Goal: Task Accomplishment & Management: Manage account settings

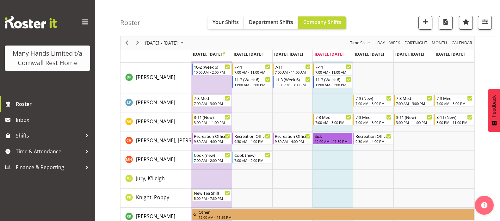
scroll to position [119, 0]
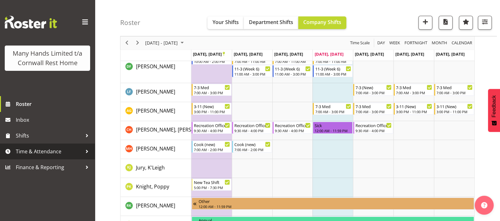
click at [48, 153] on span "Time & Attendance" at bounding box center [49, 151] width 66 height 9
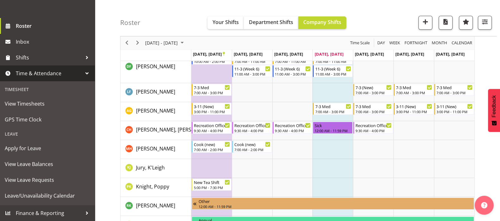
scroll to position [87, 0]
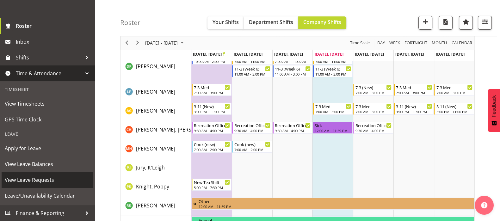
click at [33, 180] on span "View Leave Requests" at bounding box center [47, 179] width 85 height 9
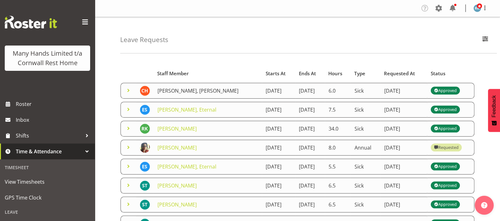
click at [178, 87] on link "[PERSON_NAME], [PERSON_NAME]" at bounding box center [197, 90] width 81 height 7
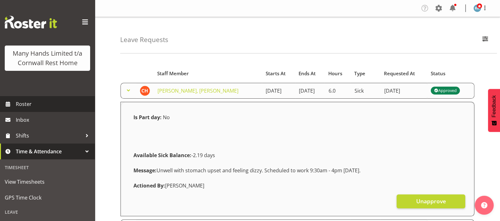
click at [21, 109] on span "Roster" at bounding box center [54, 103] width 76 height 9
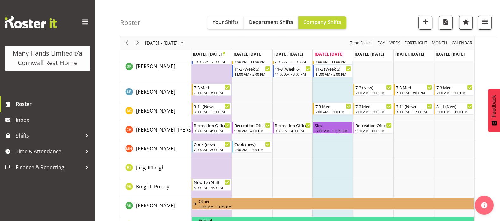
scroll to position [79, 0]
